Goal: Communication & Community: Ask a question

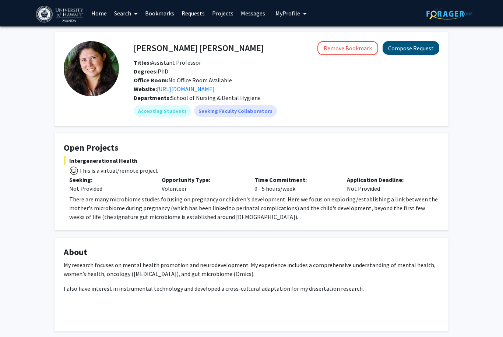
click at [415, 51] on button "Compose Request" at bounding box center [410, 48] width 57 height 14
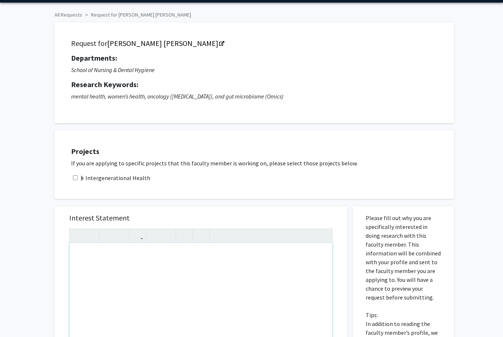
scroll to position [158, 0]
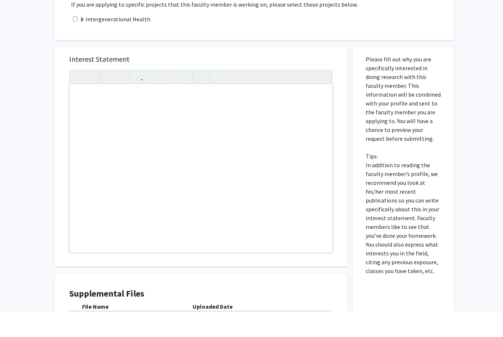
click at [153, 182] on div "Note to users with screen readers: Please press Alt+0 or Option+0 to deactivate…" at bounding box center [201, 194] width 262 height 169
paste div "Note to users with screen readers: Please press Alt+0 or Option+0 to deactivate…"
type textarea "<p>Good morning Dr. Dutra,</p><p>My name is Mya Heredia, and I am a first-year …"
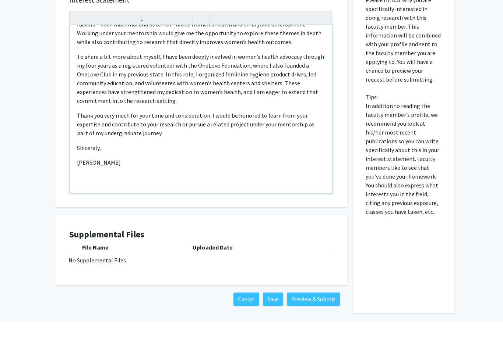
scroll to position [256, 0]
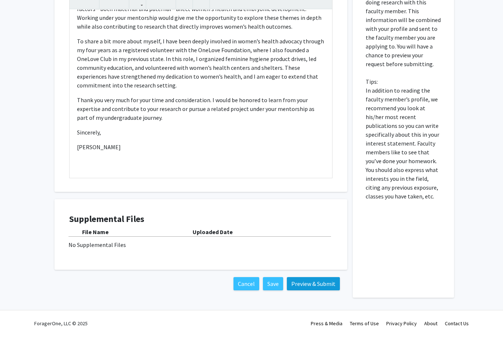
click at [317, 284] on button "Preview & Submit" at bounding box center [313, 285] width 53 height 13
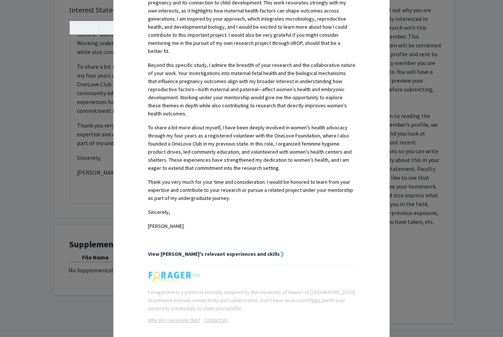
scroll to position [358, 0]
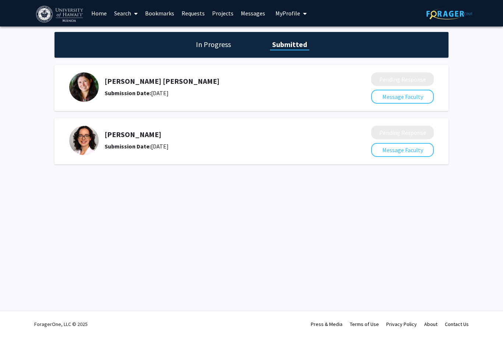
click at [319, 192] on div "Skip navigation Home Search Bookmarks Requests Projects Messages My Profile Mya…" at bounding box center [251, 168] width 503 height 337
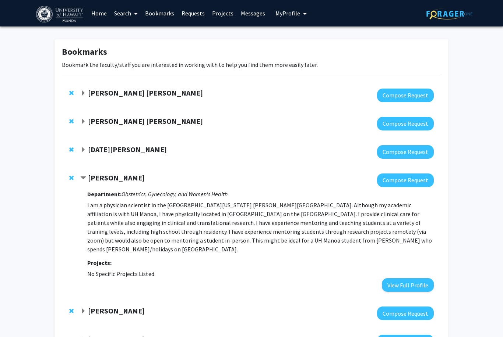
click at [290, 15] on span "My Profile" at bounding box center [287, 13] width 25 height 7
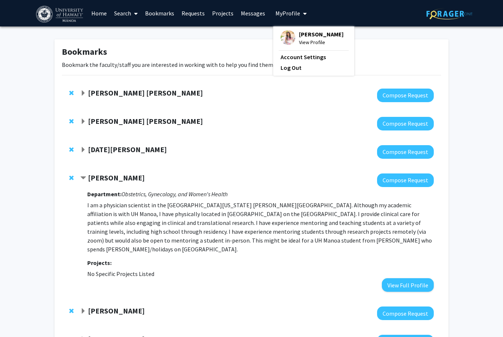
click at [309, 39] on span "View Profile" at bounding box center [321, 42] width 45 height 8
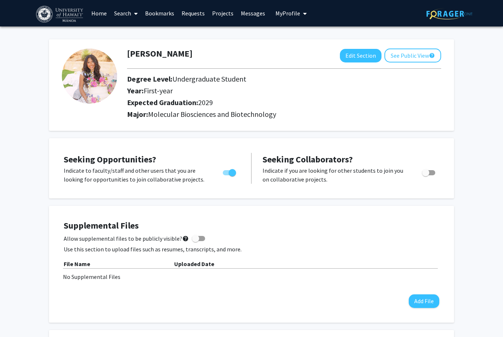
click at [104, 98] on img at bounding box center [89, 76] width 55 height 55
click at [88, 85] on img at bounding box center [89, 76] width 55 height 55
